Goal: Answer question/provide support: Share knowledge or assist other users

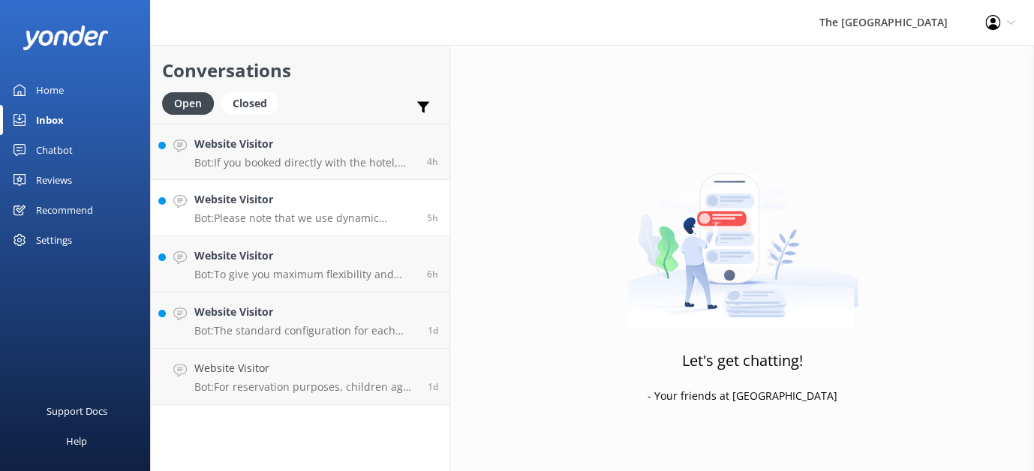
click at [321, 209] on div "Website Visitor Bot: Please note that we use dynamic pricing, which means our r…" at bounding box center [304, 207] width 221 height 33
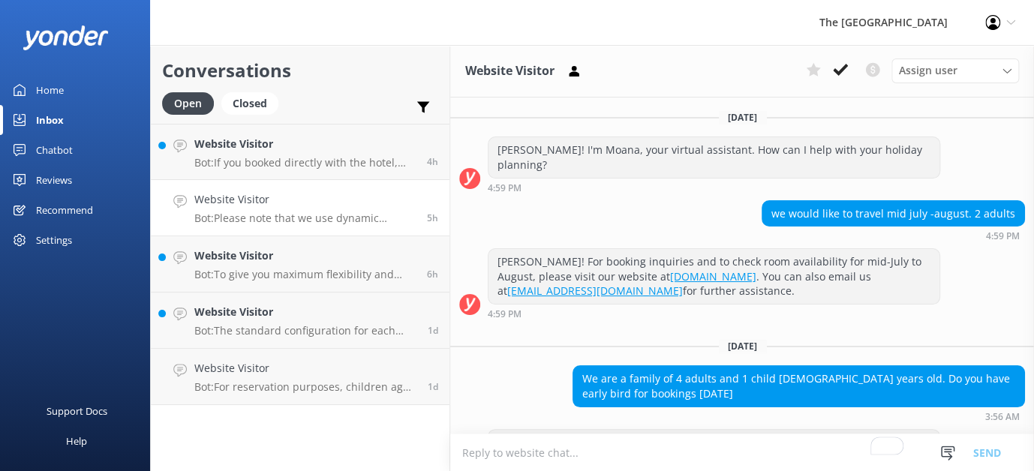
scroll to position [242, 0]
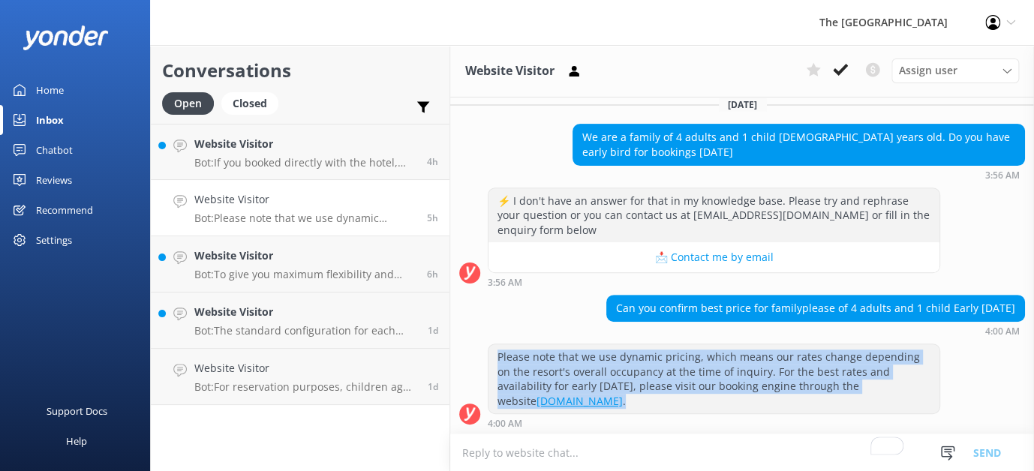
drag, startPoint x: 638, startPoint y: 398, endPoint x: 485, endPoint y: 342, distance: 162.3
click at [485, 344] on div "Please note that we use dynamic pricing, which means our rates change depending…" at bounding box center [742, 386] width 584 height 85
copy div "Please note that we use dynamic pricing, which means our rates change depending…"
click at [281, 368] on h4 "Website Visitor" at bounding box center [305, 368] width 222 height 17
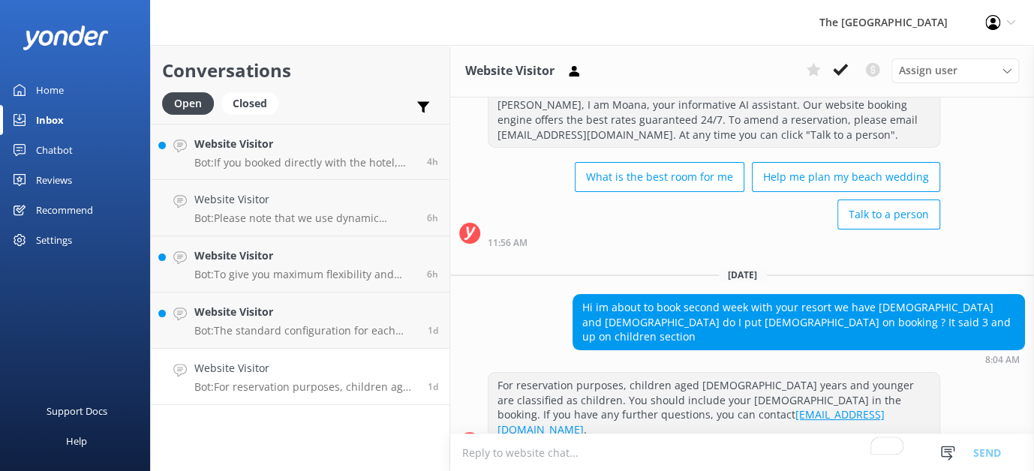
scroll to position [45, 0]
click at [287, 369] on h4 "Website Visitor" at bounding box center [305, 368] width 222 height 17
click at [295, 316] on h4 "Website Visitor" at bounding box center [305, 312] width 222 height 17
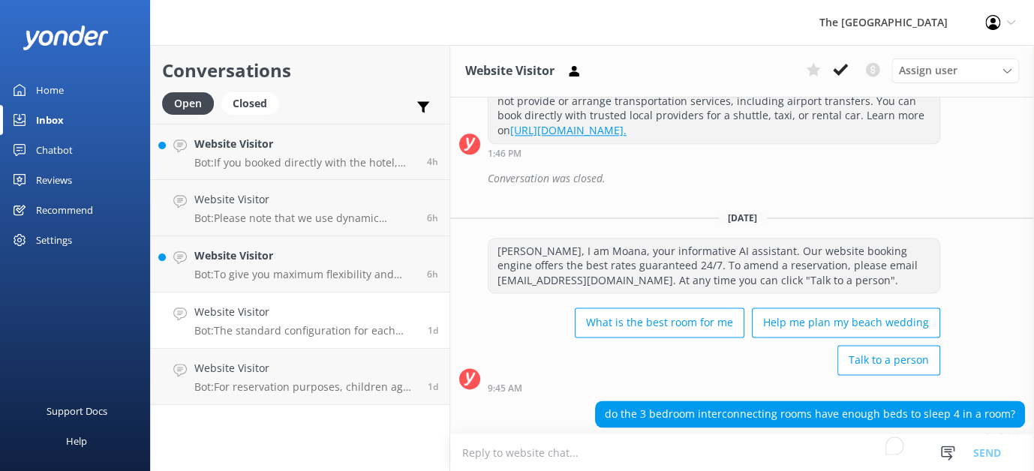
scroll to position [955, 0]
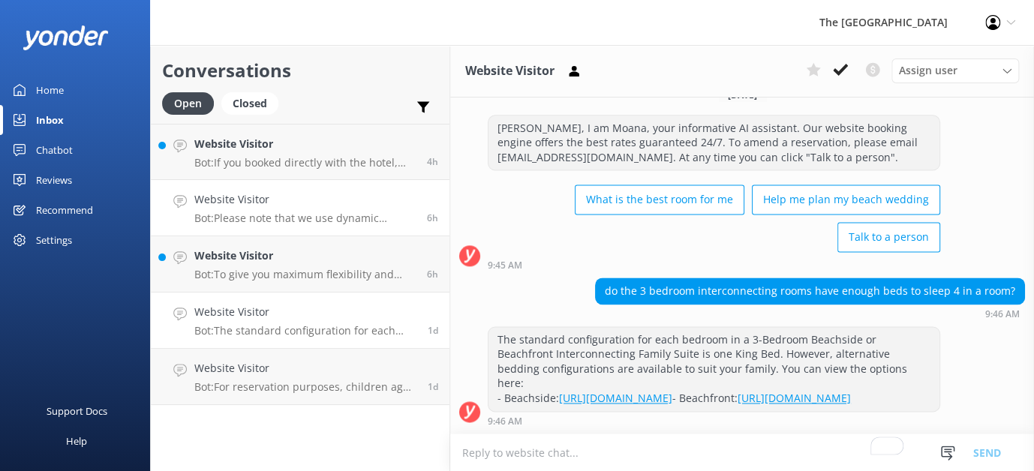
click at [279, 208] on div "Website Visitor Bot: Please note that we use dynamic pricing, which means our r…" at bounding box center [304, 207] width 221 height 33
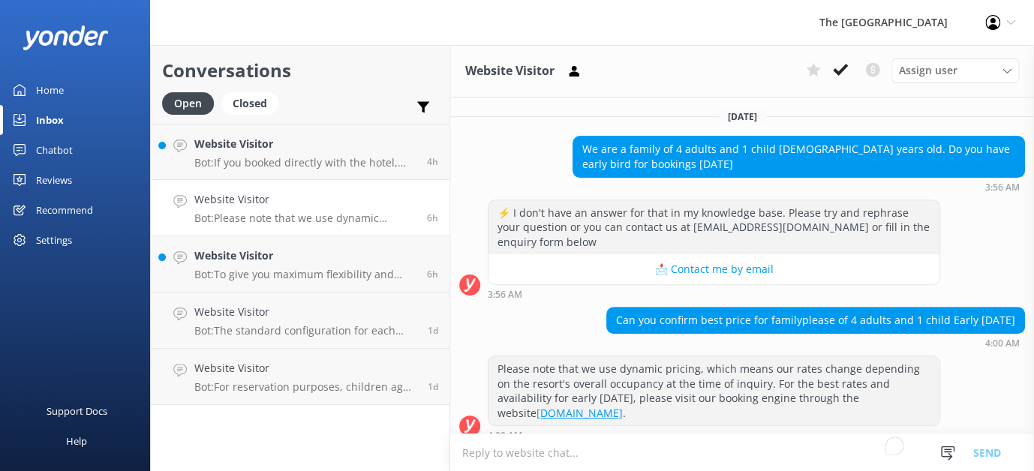
scroll to position [242, 0]
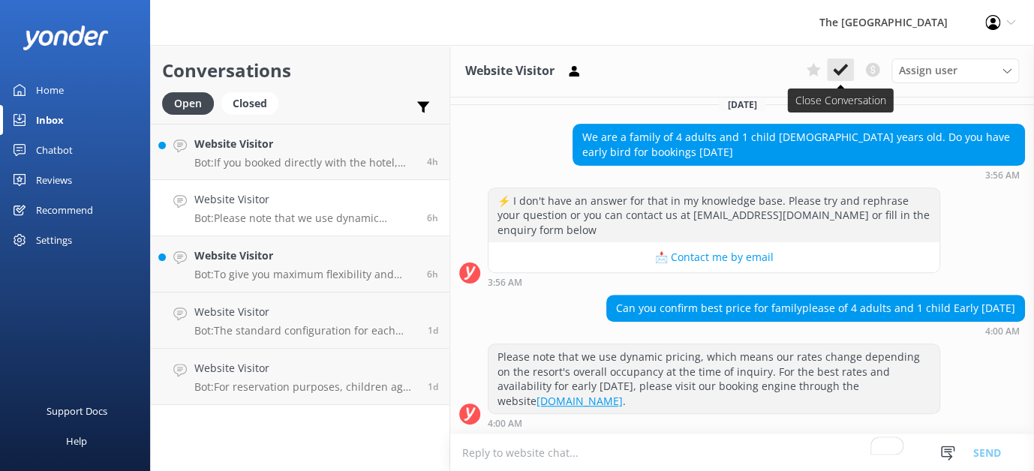
click at [843, 68] on use at bounding box center [840, 70] width 15 height 12
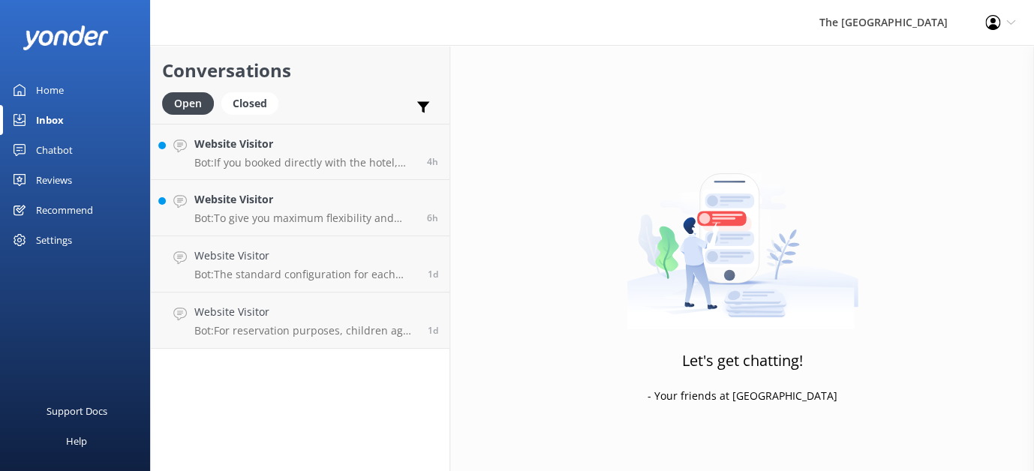
click at [298, 276] on p "Bot: The standard configuration for each bedroom in a 3-Bedroom Beachside or Be…" at bounding box center [305, 275] width 222 height 14
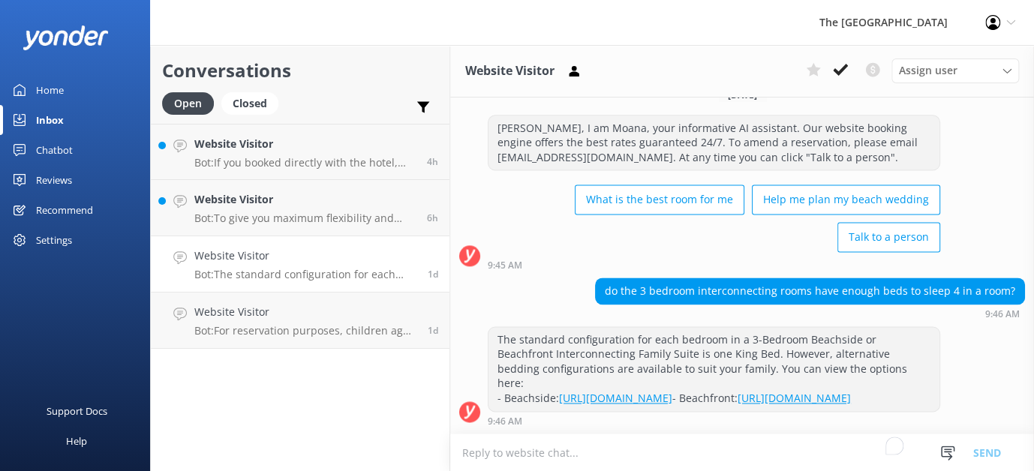
scroll to position [955, 0]
click at [836, 68] on icon at bounding box center [840, 69] width 15 height 15
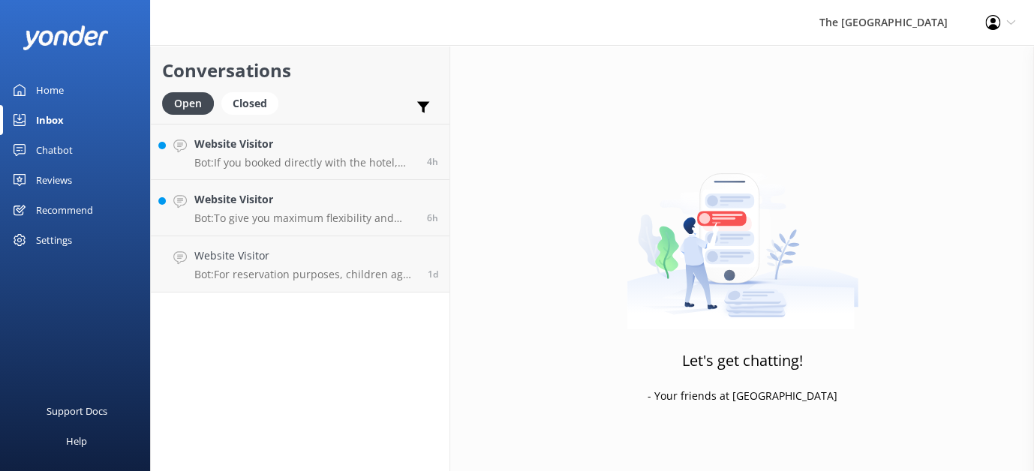
click at [319, 302] on div "Conversations Open Closed Important Converted Assigned to me Unassigned Website…" at bounding box center [300, 258] width 300 height 426
click at [319, 272] on p "Bot: For reservation purposes, children aged [DEMOGRAPHIC_DATA] years and young…" at bounding box center [305, 275] width 222 height 14
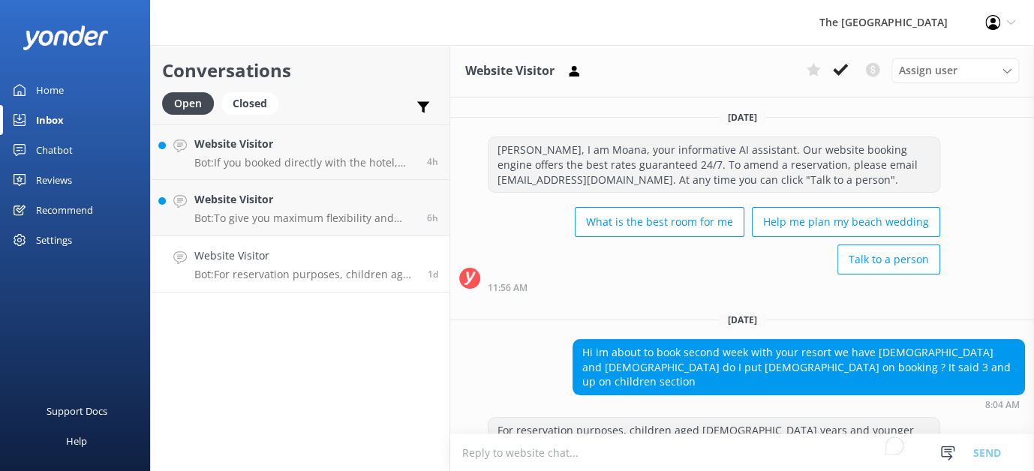
scroll to position [45, 0]
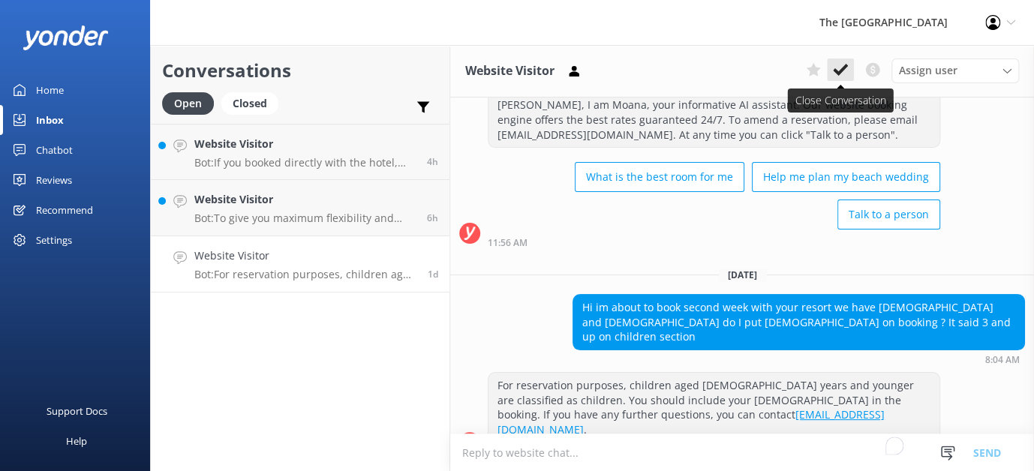
click at [836, 71] on use at bounding box center [840, 70] width 15 height 12
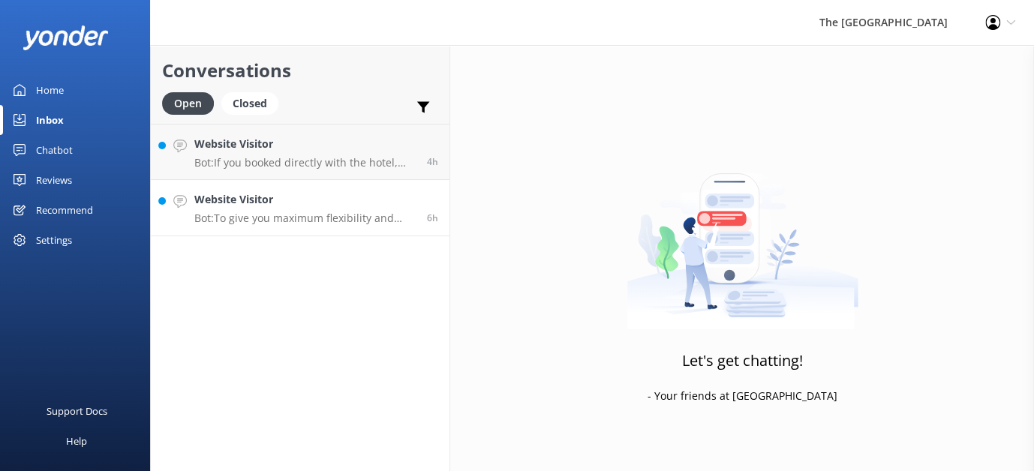
click at [267, 196] on h4 "Website Visitor" at bounding box center [304, 199] width 221 height 17
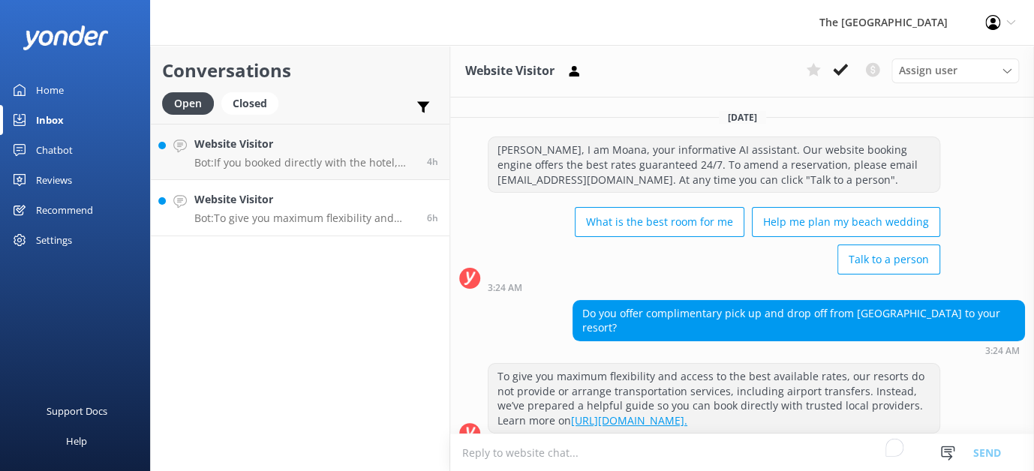
scroll to position [21, 0]
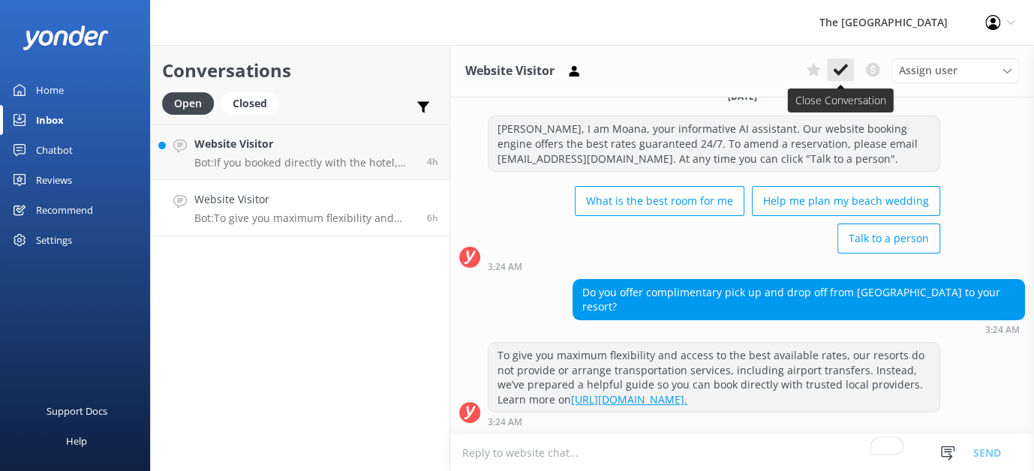
click at [843, 73] on icon at bounding box center [840, 69] width 15 height 15
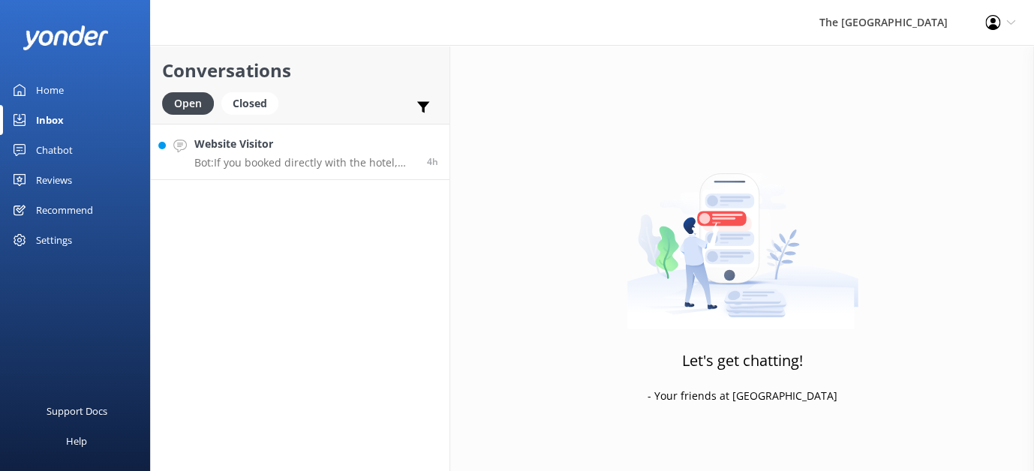
click at [280, 164] on p "Bot: If you booked directly with the hotel, you can amend your booking on the b…" at bounding box center [304, 163] width 221 height 14
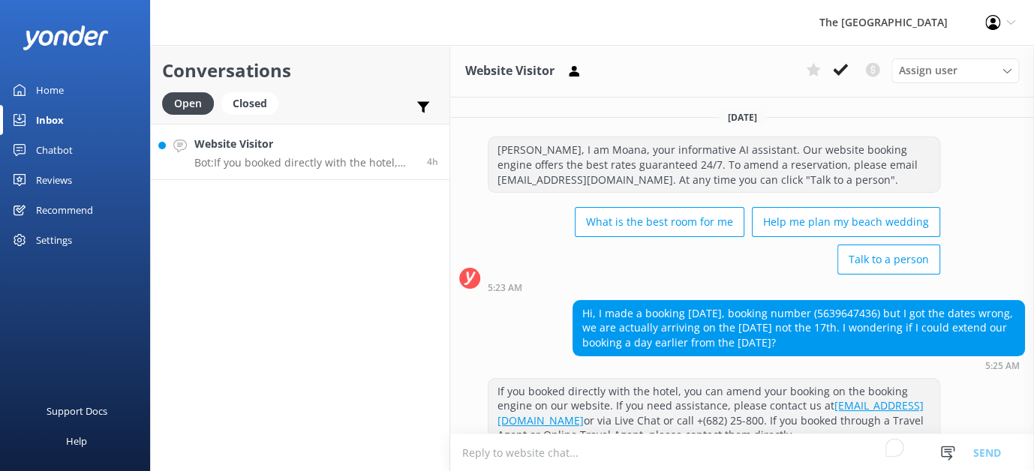
scroll to position [35, 0]
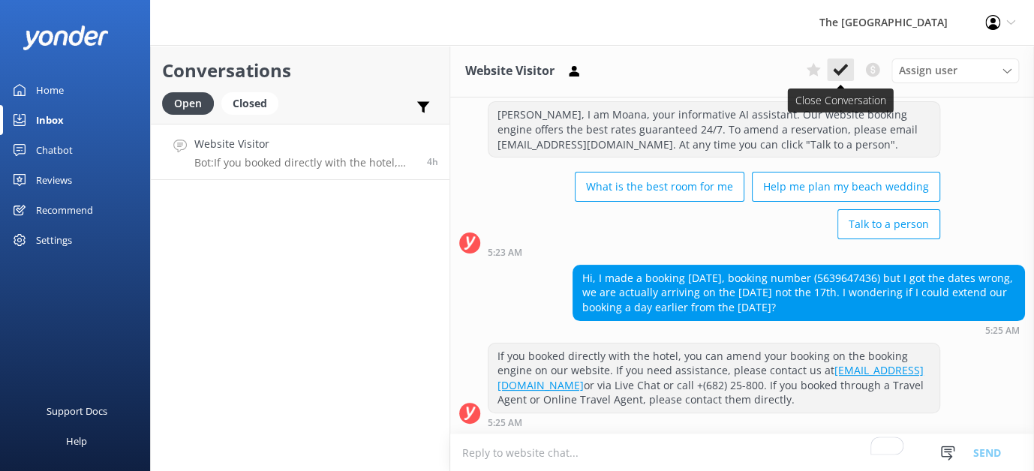
click at [844, 68] on use at bounding box center [840, 70] width 15 height 12
